Goal: Book appointment/travel/reservation

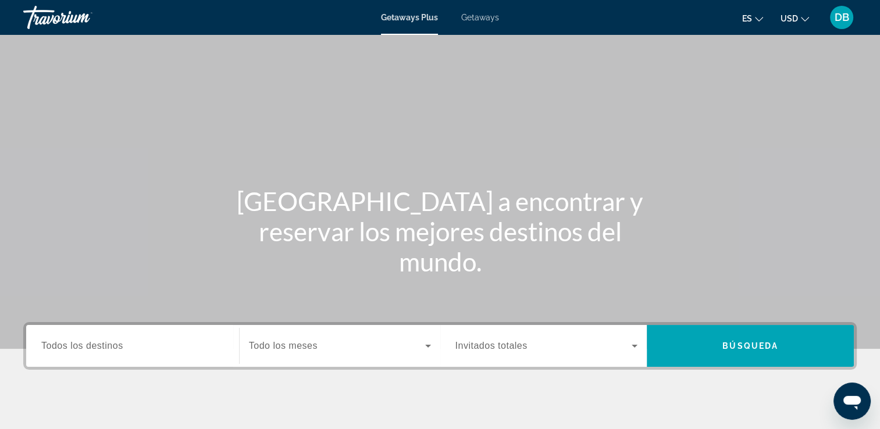
click at [484, 20] on span "Getaways" at bounding box center [480, 17] width 38 height 9
click at [160, 358] on div "Search widget" at bounding box center [132, 346] width 183 height 33
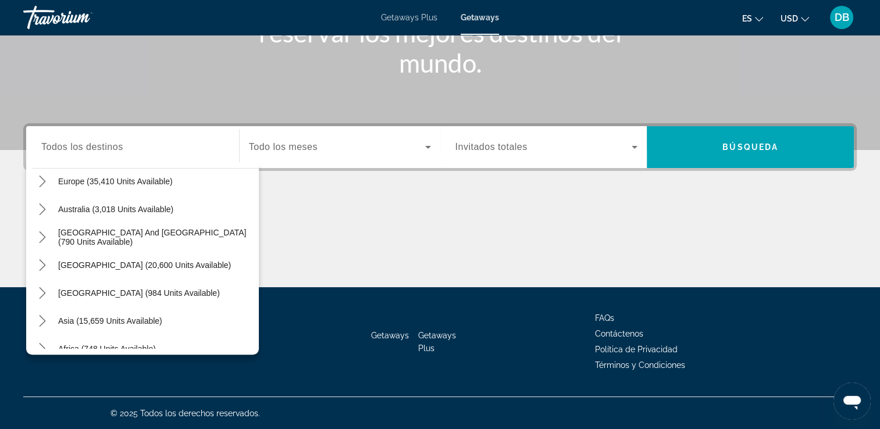
scroll to position [154, 0]
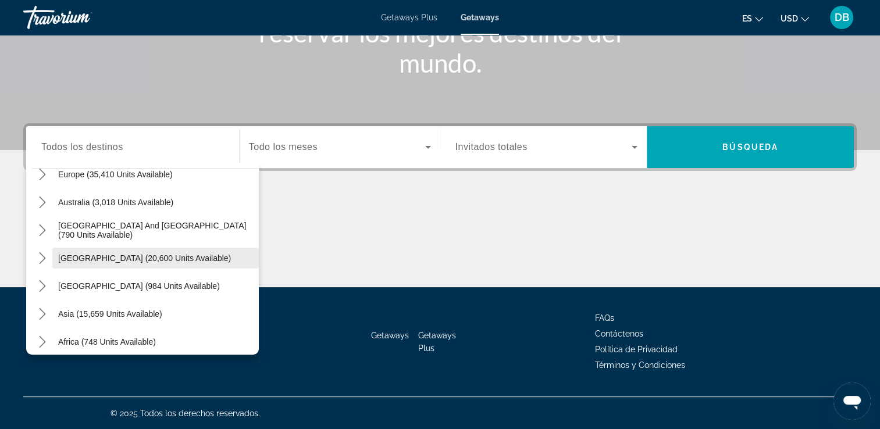
click at [154, 262] on span "South America (20,600 units available)" at bounding box center [144, 258] width 173 height 9
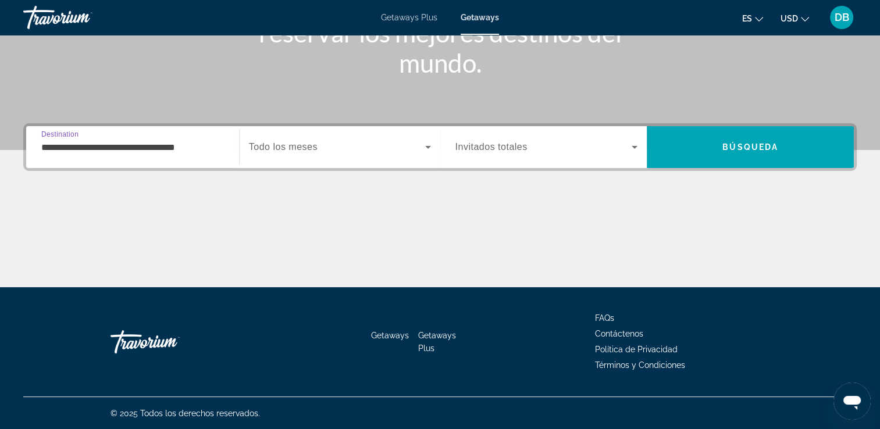
click at [229, 154] on div "**********" at bounding box center [132, 147] width 201 height 33
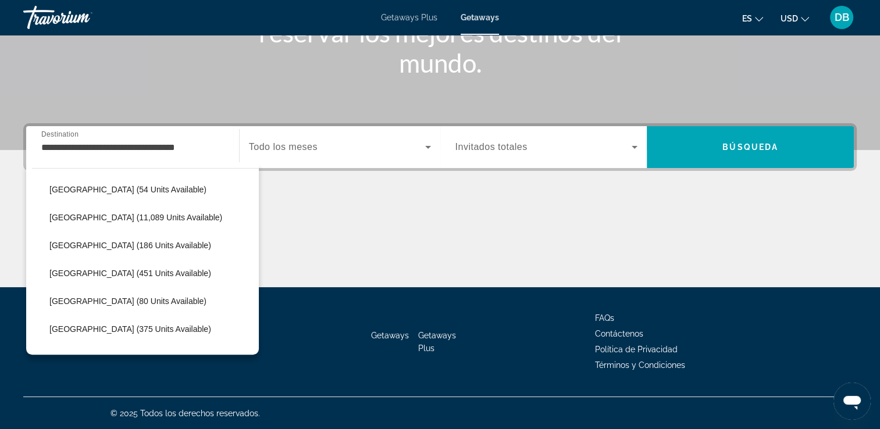
scroll to position [282, 0]
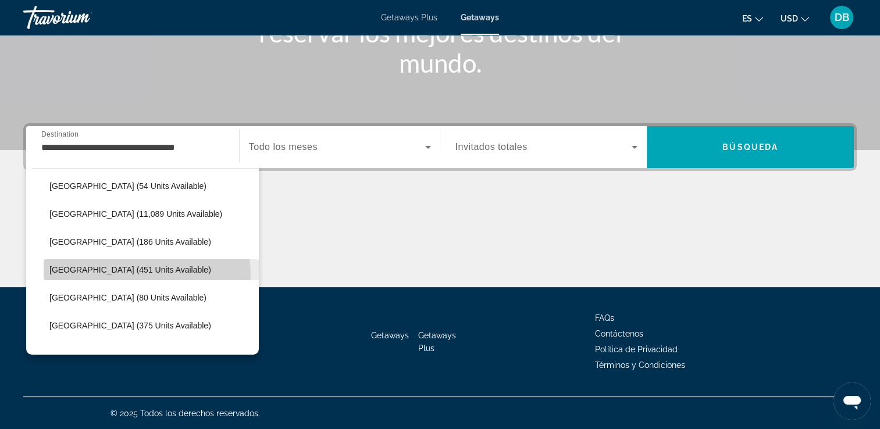
click at [116, 275] on span "Select destination: Colombia (451 units available)" at bounding box center [151, 270] width 215 height 28
type input "**********"
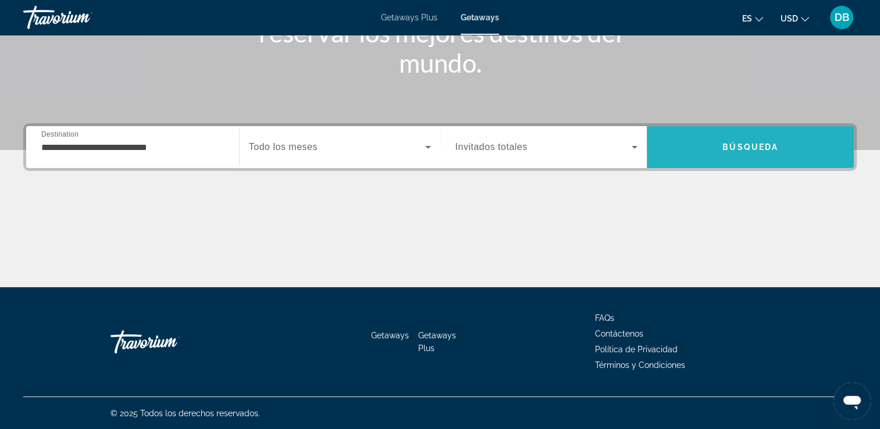
click at [711, 144] on span "Search" at bounding box center [750, 147] width 207 height 28
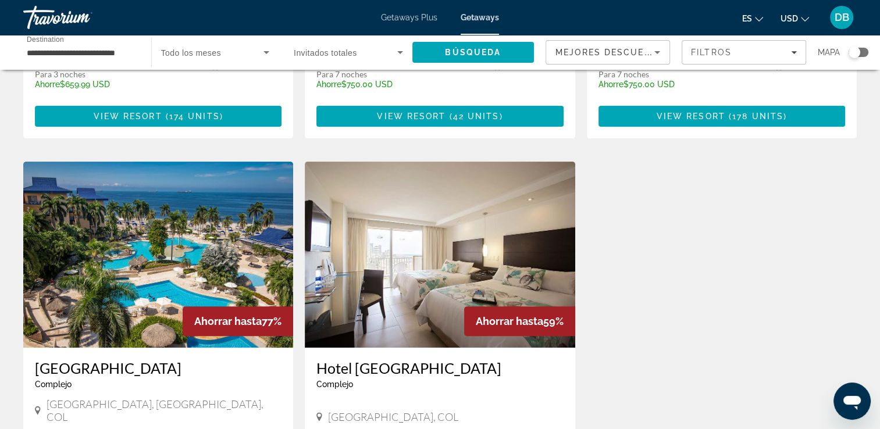
scroll to position [374, 0]
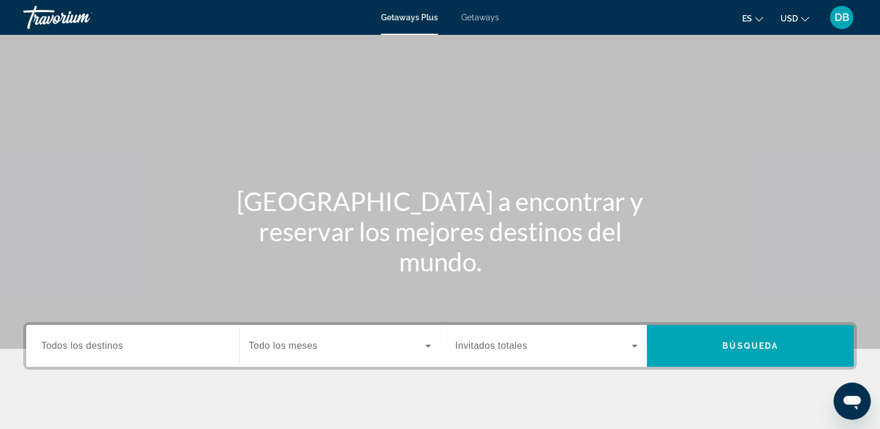
click at [136, 353] on input "Destination Todos los destinos" at bounding box center [132, 347] width 183 height 14
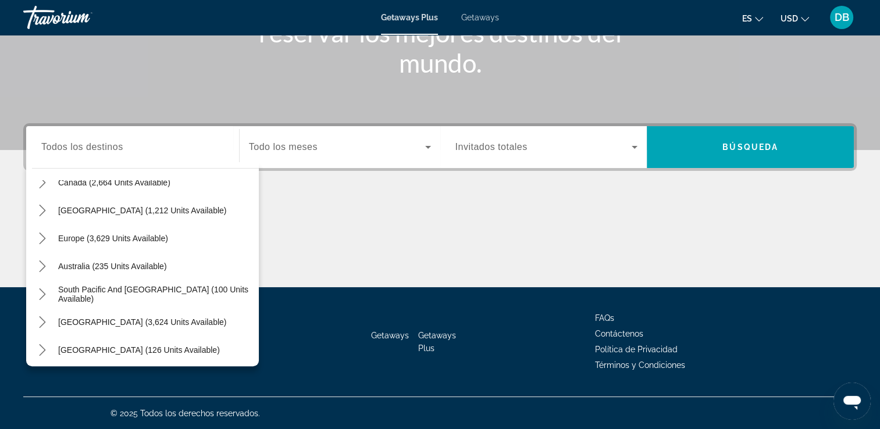
scroll to position [102, 0]
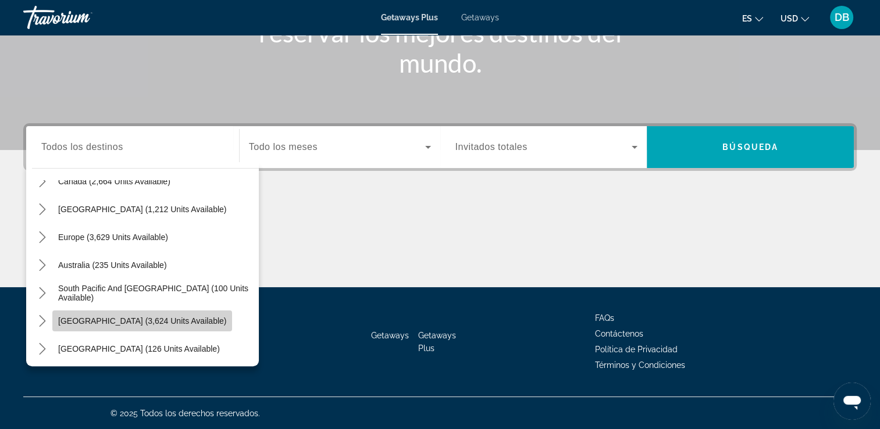
click at [180, 319] on span "[GEOGRAPHIC_DATA] (3,624 units available)" at bounding box center [142, 321] width 168 height 9
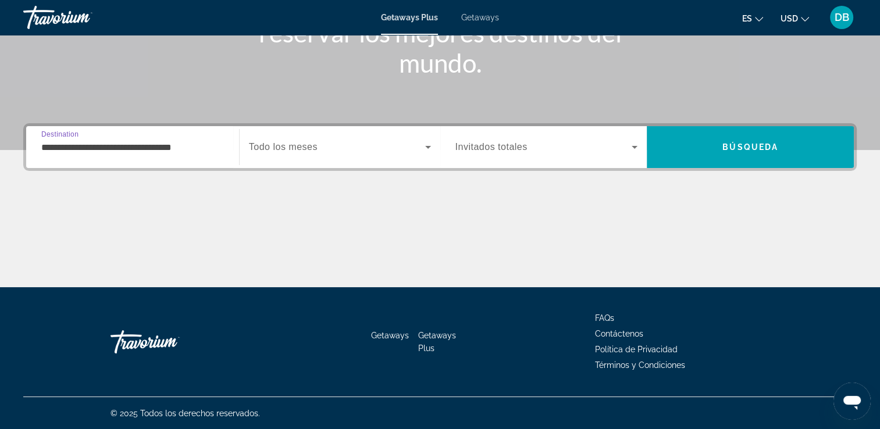
click at [205, 150] on input "**********" at bounding box center [132, 148] width 183 height 14
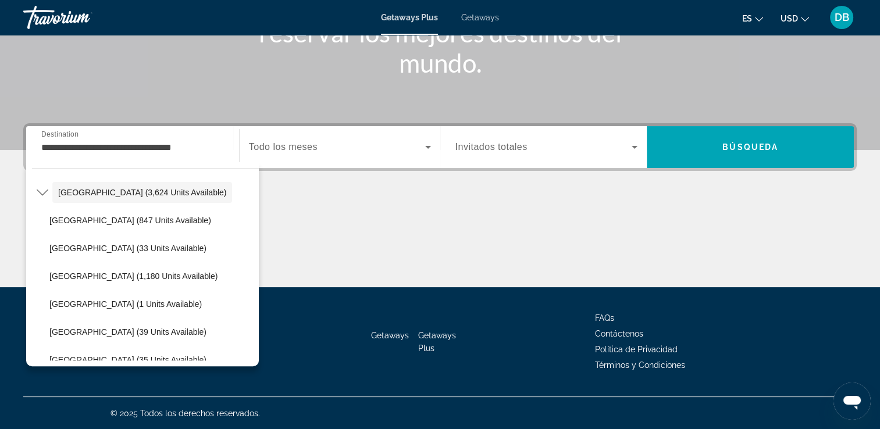
scroll to position [235, 0]
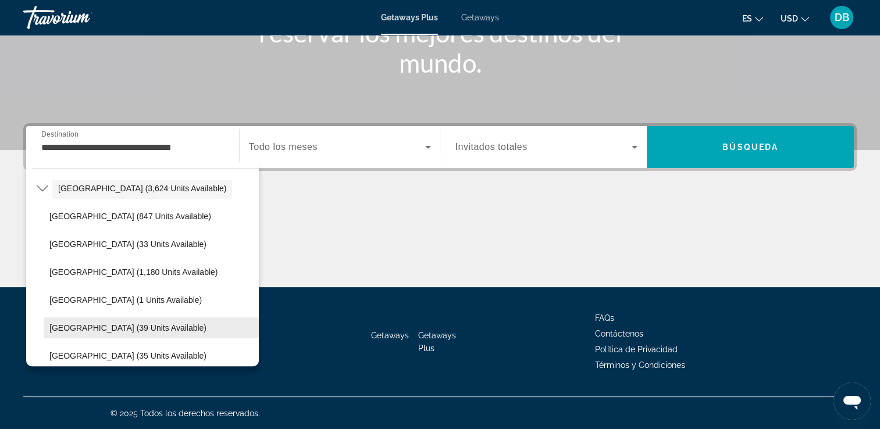
click at [133, 325] on span "[GEOGRAPHIC_DATA] (39 units available)" at bounding box center [127, 328] width 157 height 9
type input "**********"
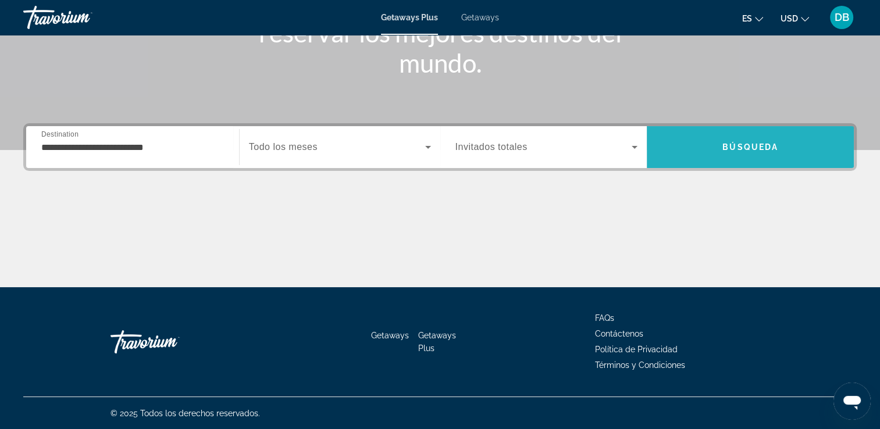
click at [722, 152] on span "Search" at bounding box center [750, 147] width 207 height 28
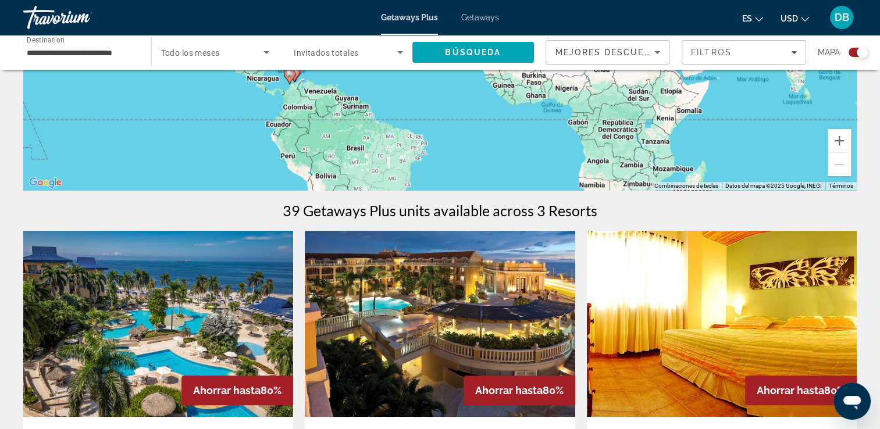
scroll to position [221, 0]
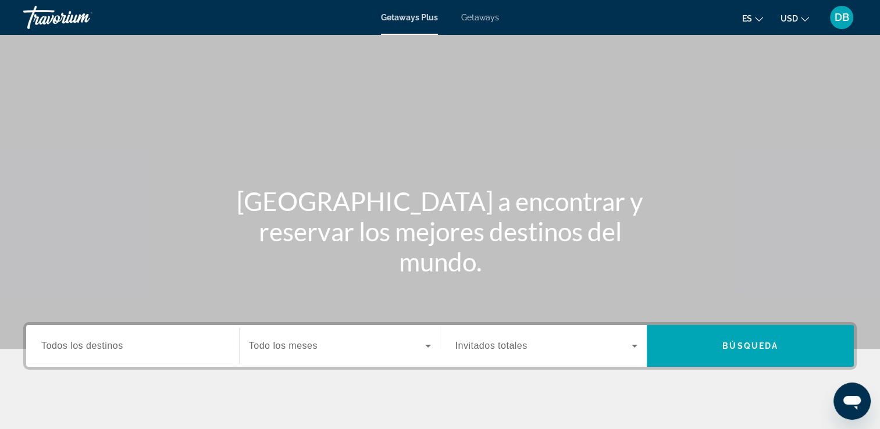
click at [489, 20] on span "Getaways" at bounding box center [480, 17] width 38 height 9
click at [159, 346] on input "Destination Todos los destinos" at bounding box center [132, 347] width 183 height 14
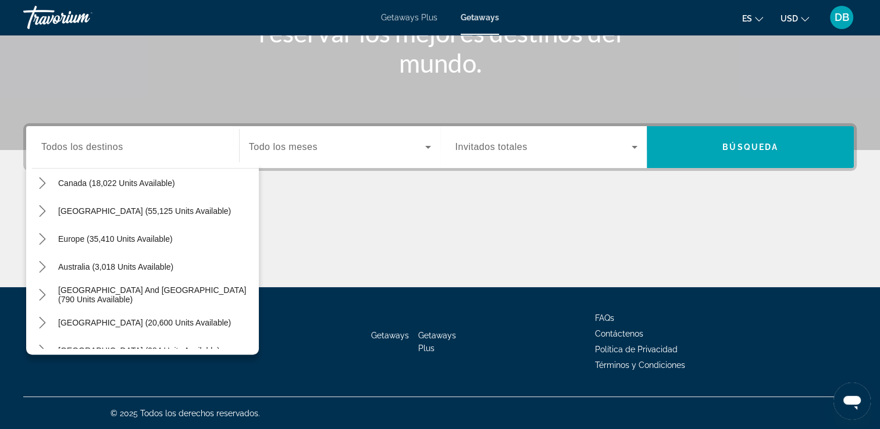
scroll to position [93, 0]
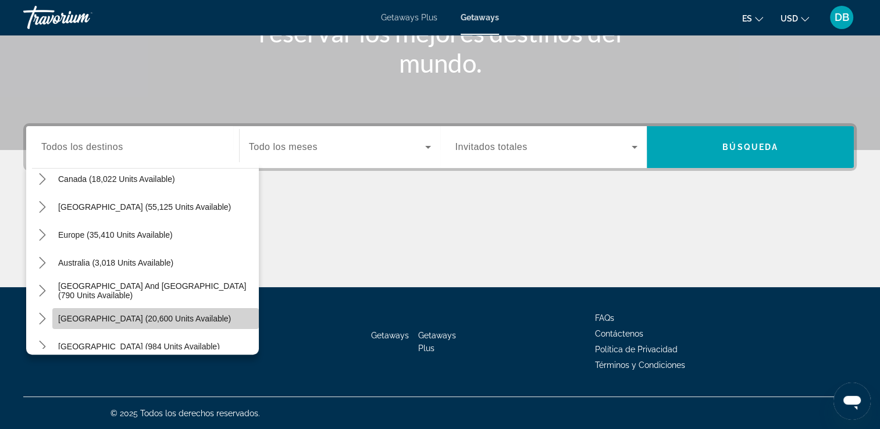
click at [198, 315] on span "South America (20,600 units available)" at bounding box center [144, 318] width 173 height 9
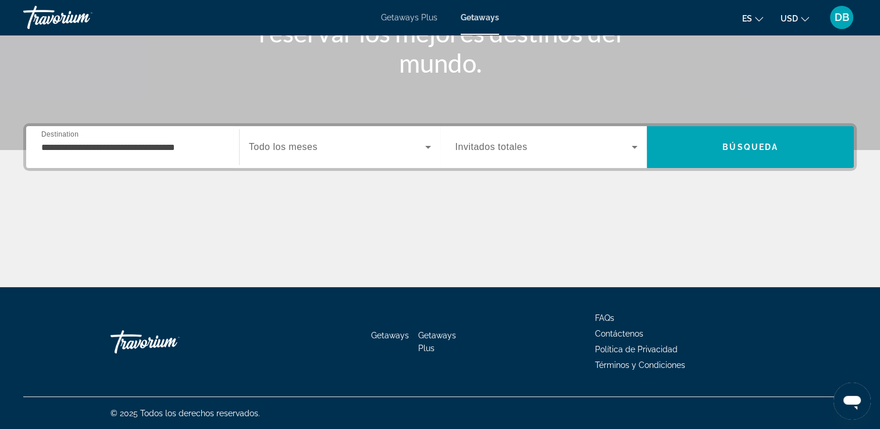
click at [218, 157] on div "**********" at bounding box center [132, 147] width 183 height 33
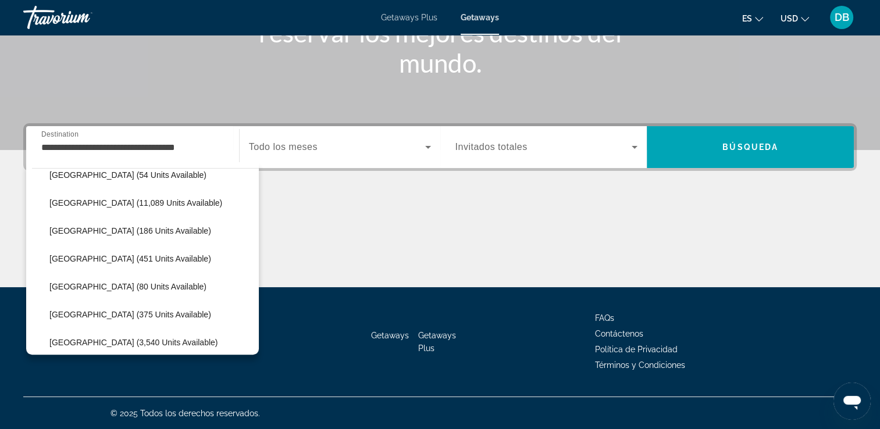
scroll to position [325, 0]
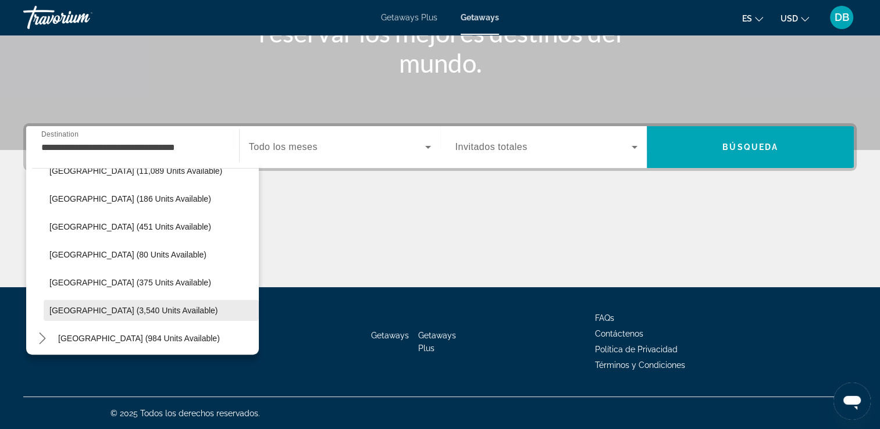
click at [166, 304] on span "Select destination: Venezuela (3,540 units available)" at bounding box center [151, 311] width 215 height 28
type input "**********"
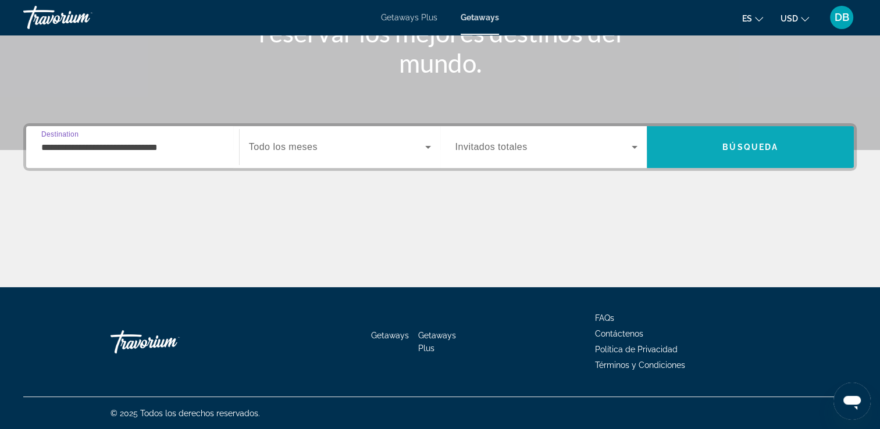
click at [740, 141] on span "Search" at bounding box center [750, 147] width 207 height 28
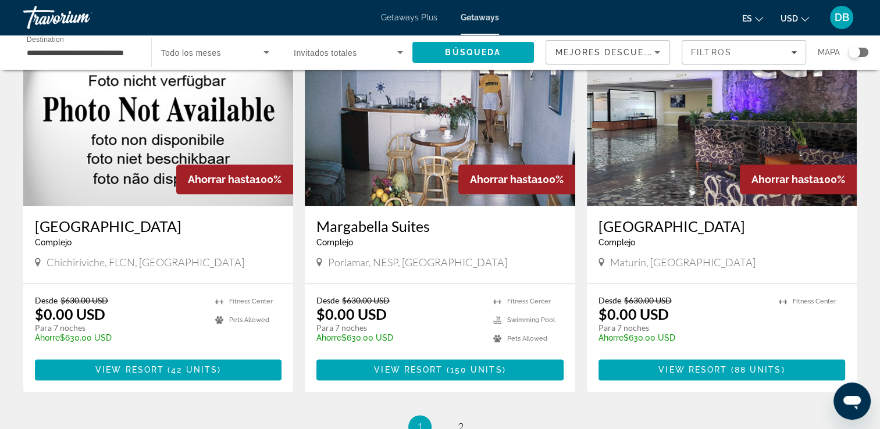
scroll to position [1362, 0]
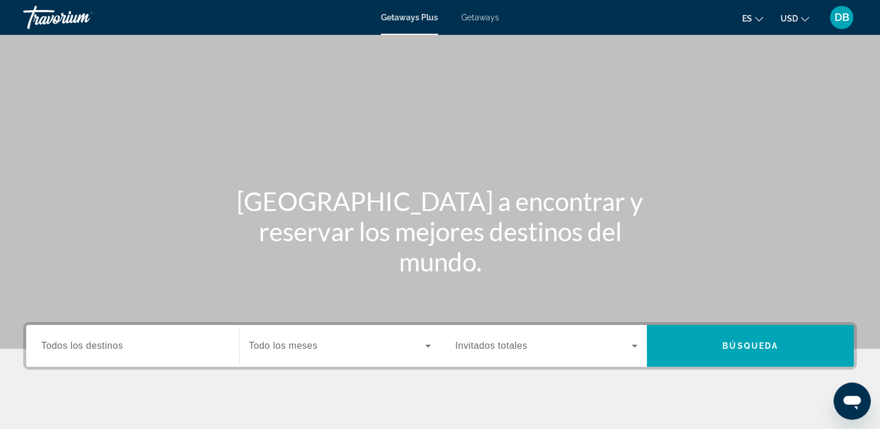
click at [475, 19] on span "Getaways" at bounding box center [480, 17] width 38 height 9
click at [140, 354] on div "Search widget" at bounding box center [132, 346] width 183 height 33
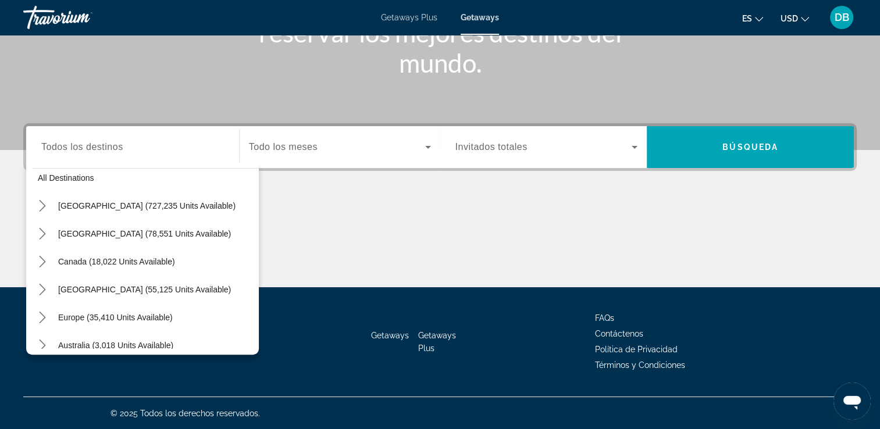
scroll to position [13, 0]
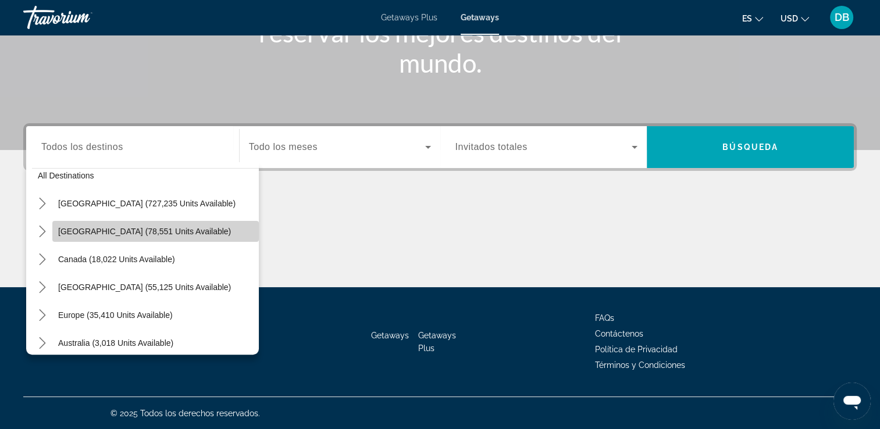
click at [175, 232] on span "Select destination: Mexico (78,551 units available)" at bounding box center [155, 232] width 207 height 28
type input "**********"
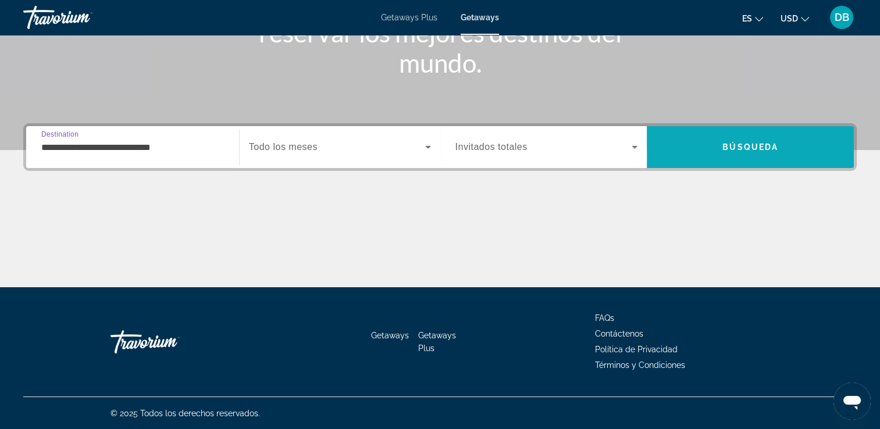
click at [708, 155] on span "Search" at bounding box center [750, 147] width 207 height 28
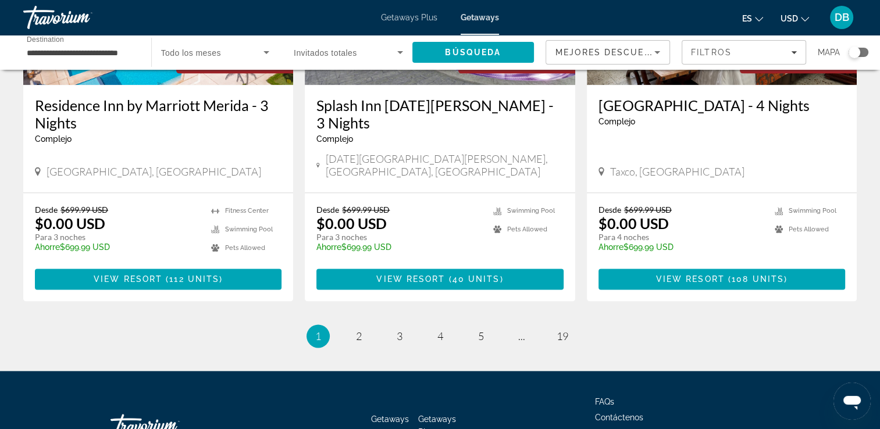
scroll to position [1460, 0]
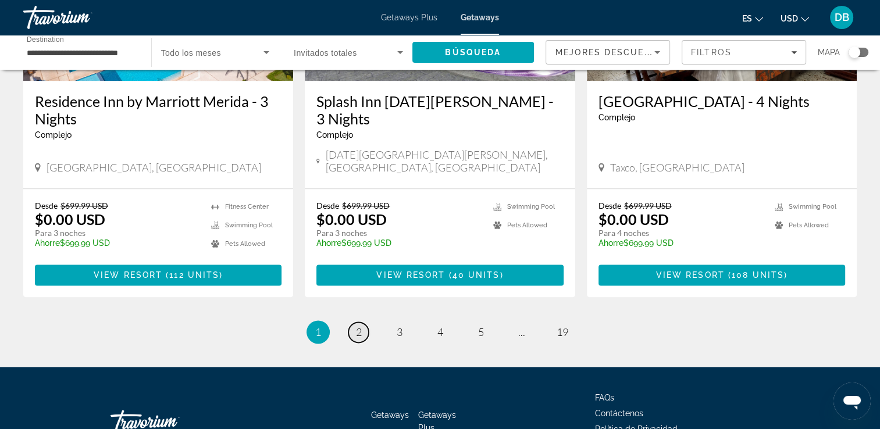
click at [359, 326] on span "2" at bounding box center [359, 332] width 6 height 13
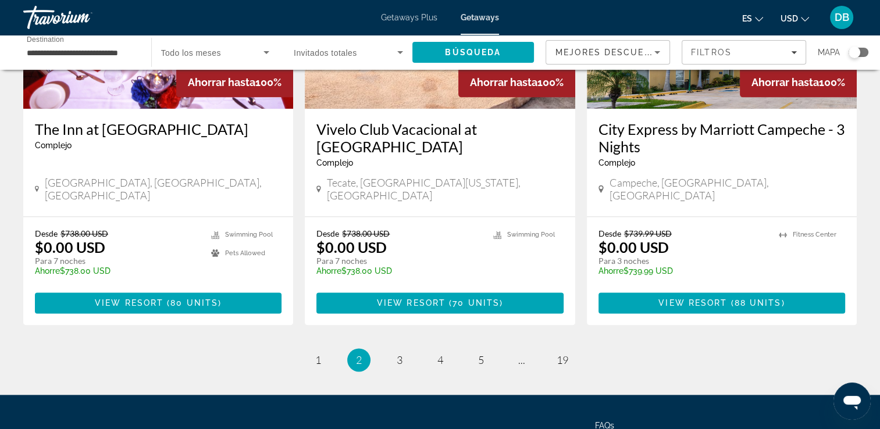
scroll to position [1466, 0]
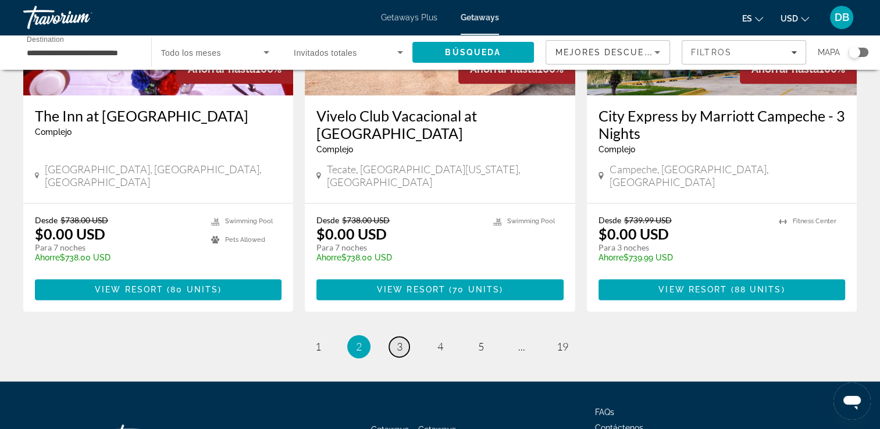
click at [399, 340] on span "3" at bounding box center [400, 346] width 6 height 13
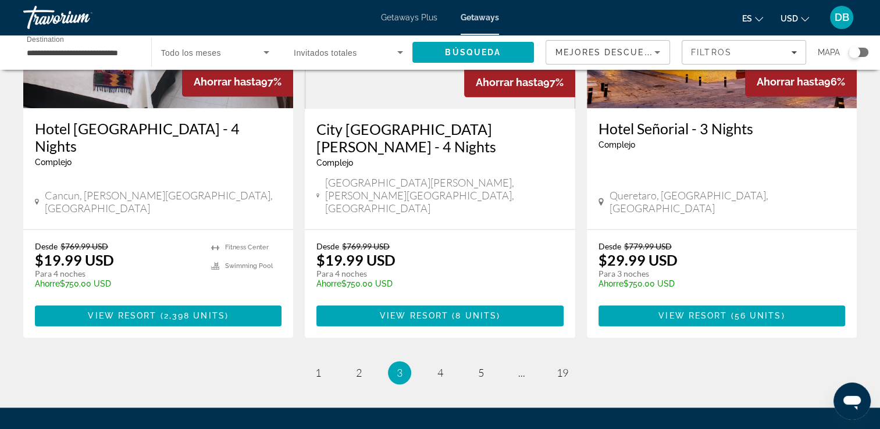
scroll to position [1504, 0]
